Goal: Information Seeking & Learning: Learn about a topic

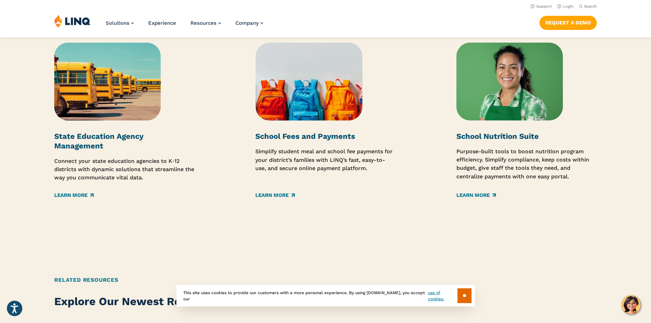
scroll to position [1029, 0]
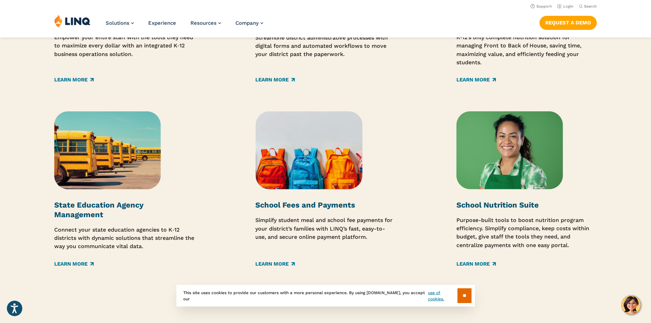
click at [310, 195] on div "School Fees and Payments Simplify student meal and school fee payments for your…" at bounding box center [325, 189] width 140 height 156
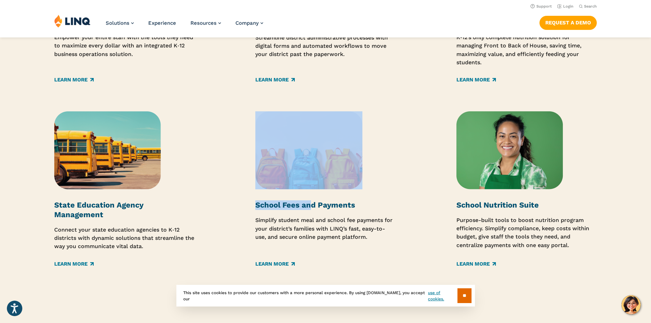
click at [312, 203] on strong "School Fees and Payments" at bounding box center [305, 204] width 100 height 9
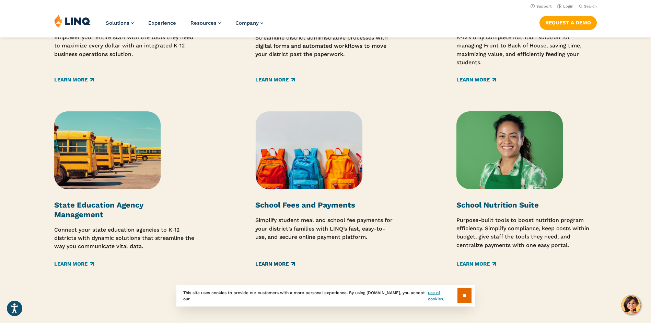
click at [284, 261] on link "Learn More" at bounding box center [274, 264] width 39 height 8
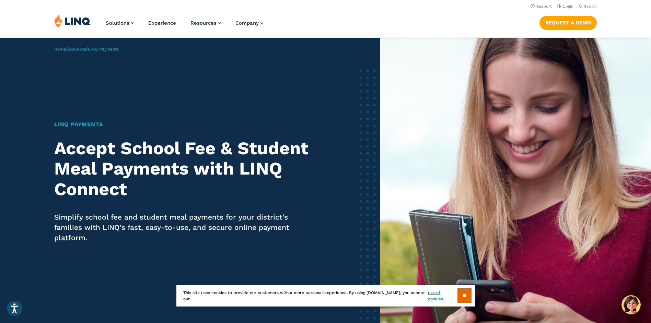
click at [80, 21] on img at bounding box center [72, 20] width 36 height 13
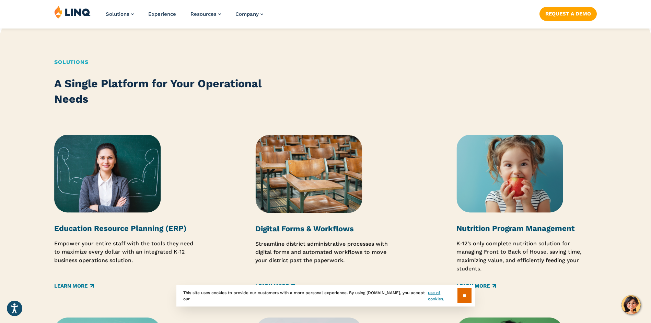
scroll to position [858, 0]
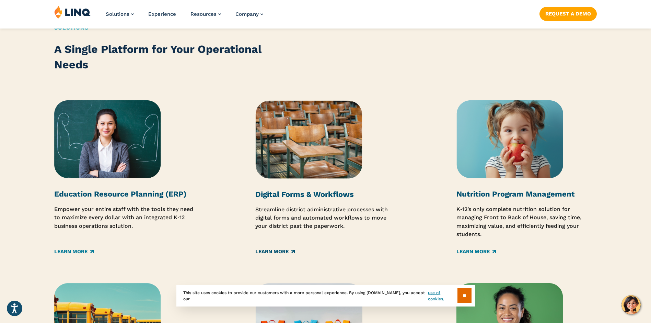
click at [285, 248] on link "Learn More" at bounding box center [274, 251] width 39 height 8
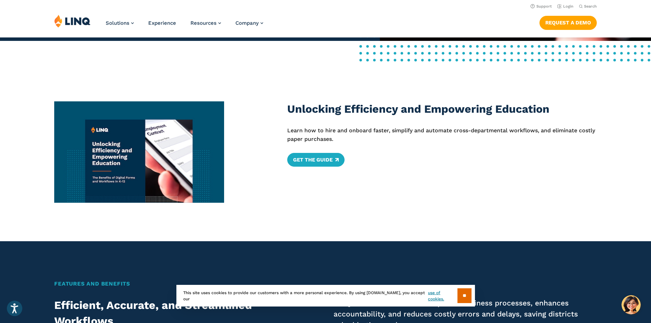
scroll to position [69, 0]
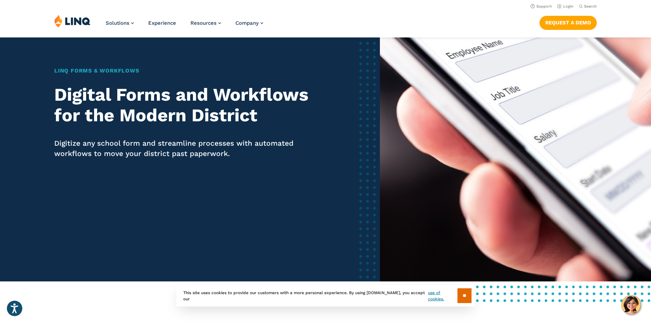
click at [75, 20] on img at bounding box center [72, 20] width 36 height 13
